Goal: Browse casually: Explore the website without a specific task or goal

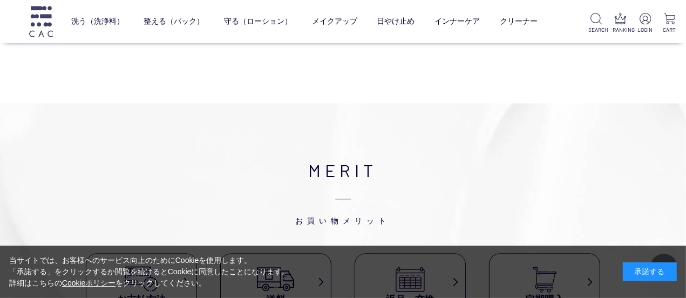
scroll to position [1782, 0]
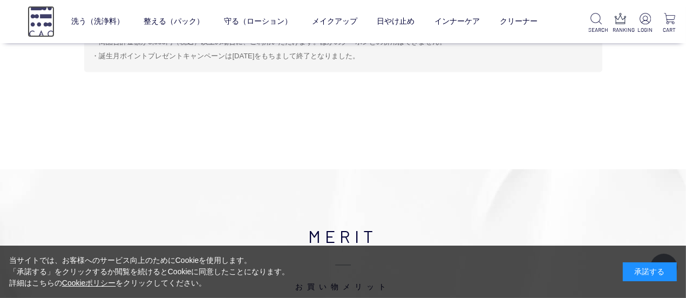
click at [32, 22] on img at bounding box center [41, 21] width 27 height 31
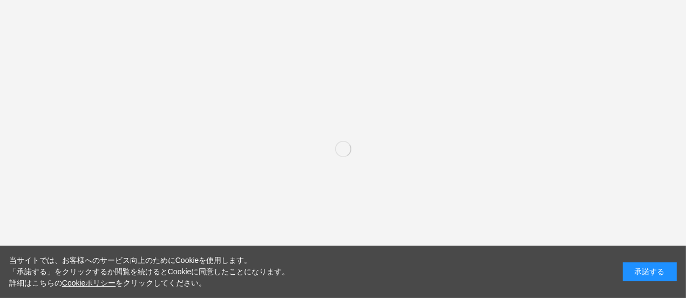
click at [385, 69] on button "いいえ" at bounding box center [387, 69] width 54 height 27
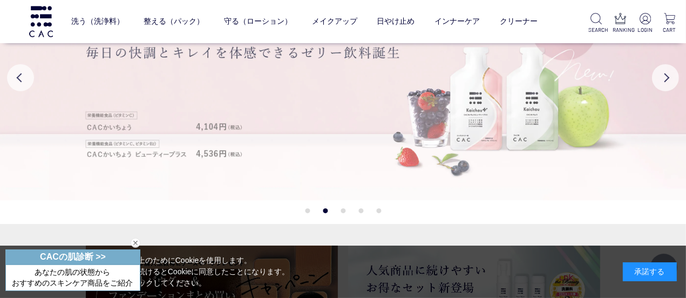
scroll to position [54, 0]
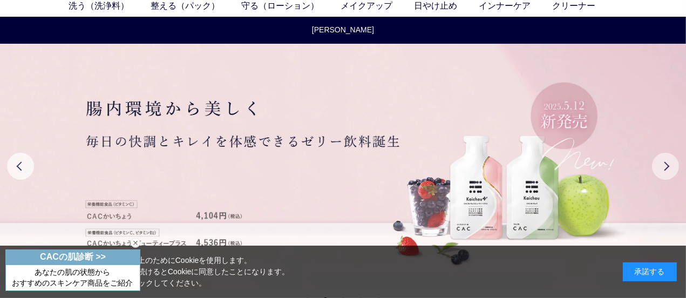
click at [668, 172] on button "Next" at bounding box center [665, 166] width 27 height 27
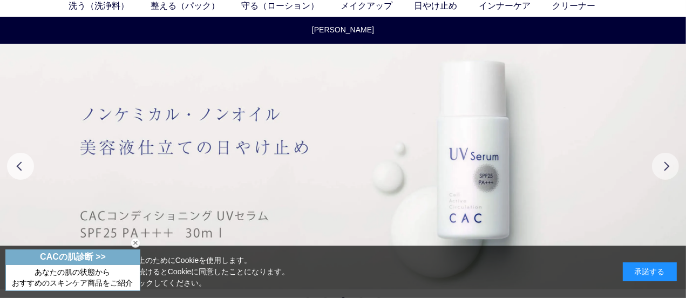
click at [668, 172] on button "Next" at bounding box center [665, 166] width 27 height 27
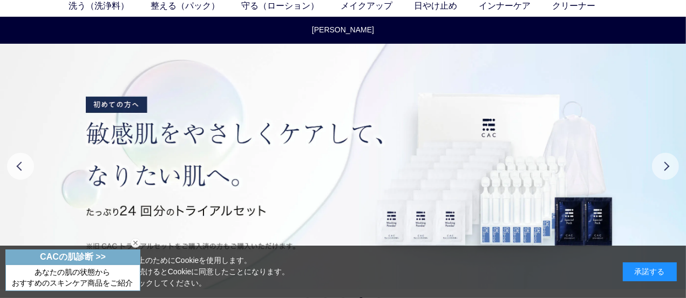
click at [666, 170] on button "Next" at bounding box center [665, 166] width 27 height 27
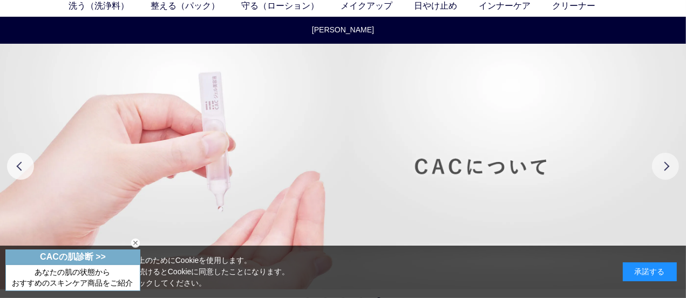
click at [665, 169] on button "Next" at bounding box center [665, 166] width 27 height 27
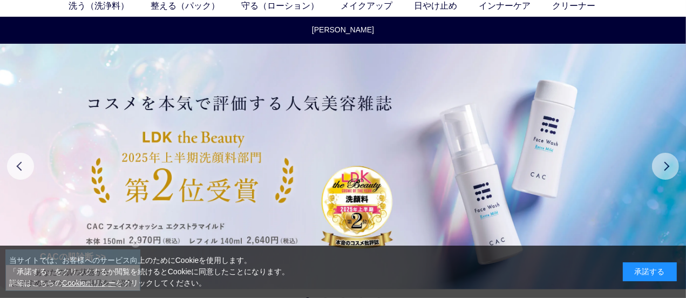
click at [661, 163] on button "Next" at bounding box center [665, 166] width 27 height 27
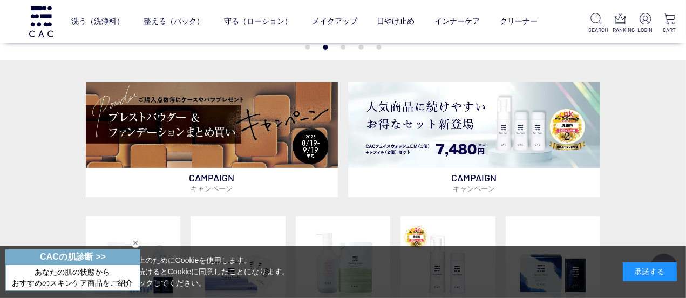
scroll to position [270, 0]
